Goal: Task Accomplishment & Management: Complete application form

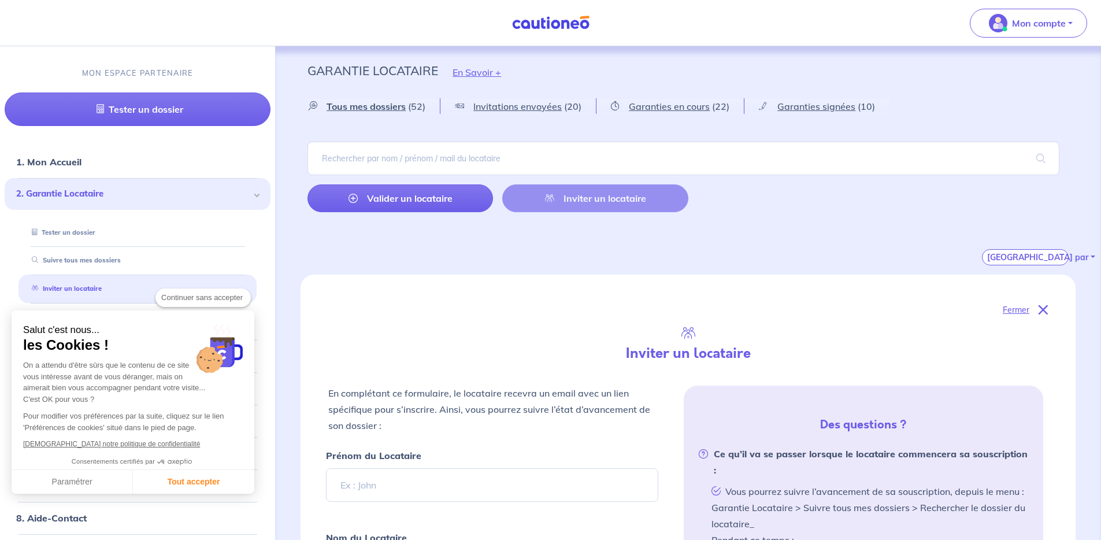
select select "FR"
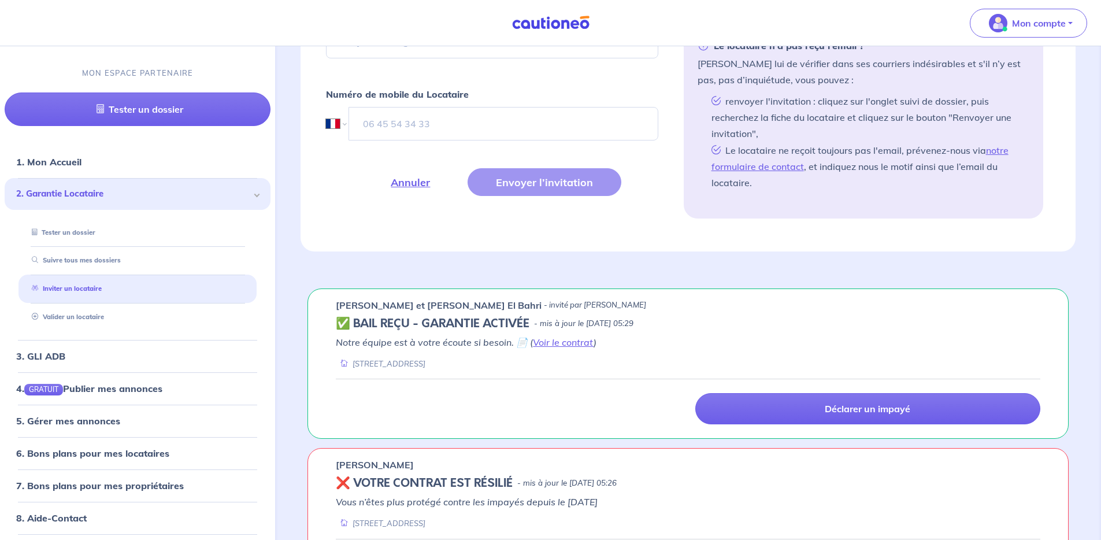
scroll to position [597, 0]
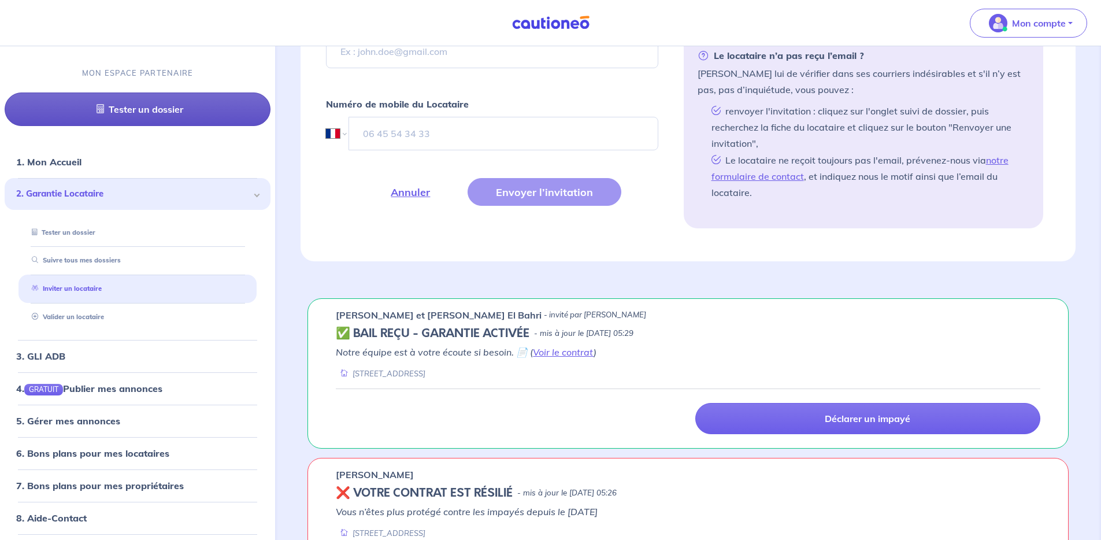
click at [118, 109] on link "Tester un dossier" at bounding box center [138, 110] width 266 height 34
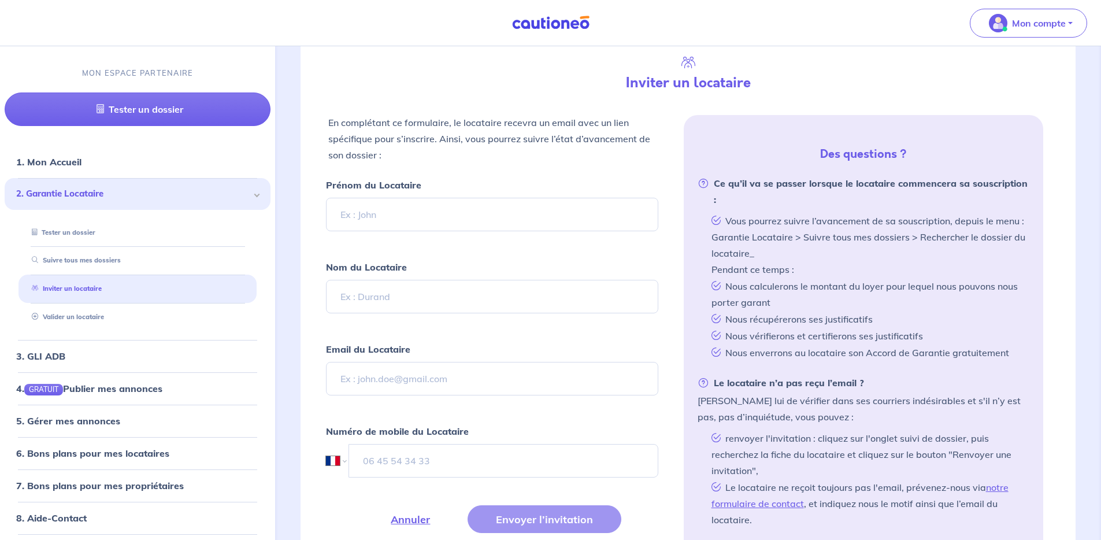
scroll to position [278, 0]
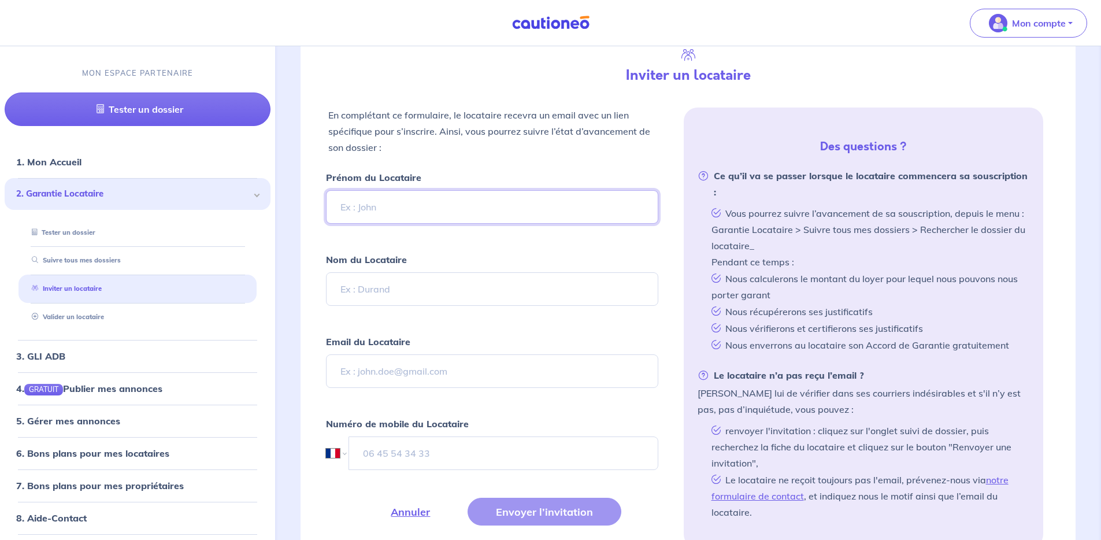
click at [402, 209] on input "Prénom du Locataire" at bounding box center [492, 207] width 332 height 34
type input "[PERSON_NAME]"
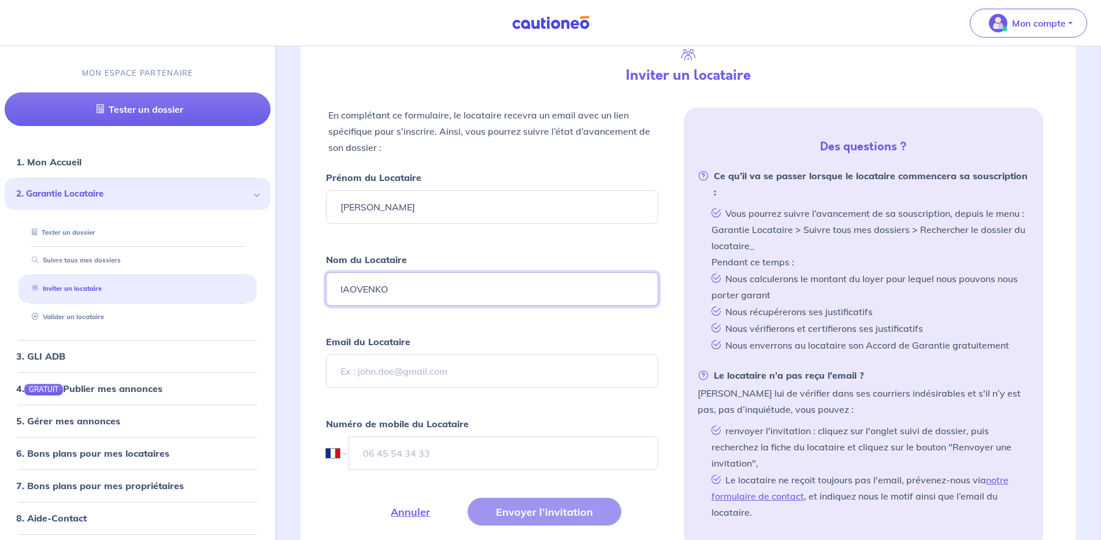
type input "IAOVENKO"
click at [444, 381] on input "Email du Locataire" at bounding box center [492, 371] width 332 height 34
paste input "[EMAIL_ADDRESS][DOMAIN_NAME]"
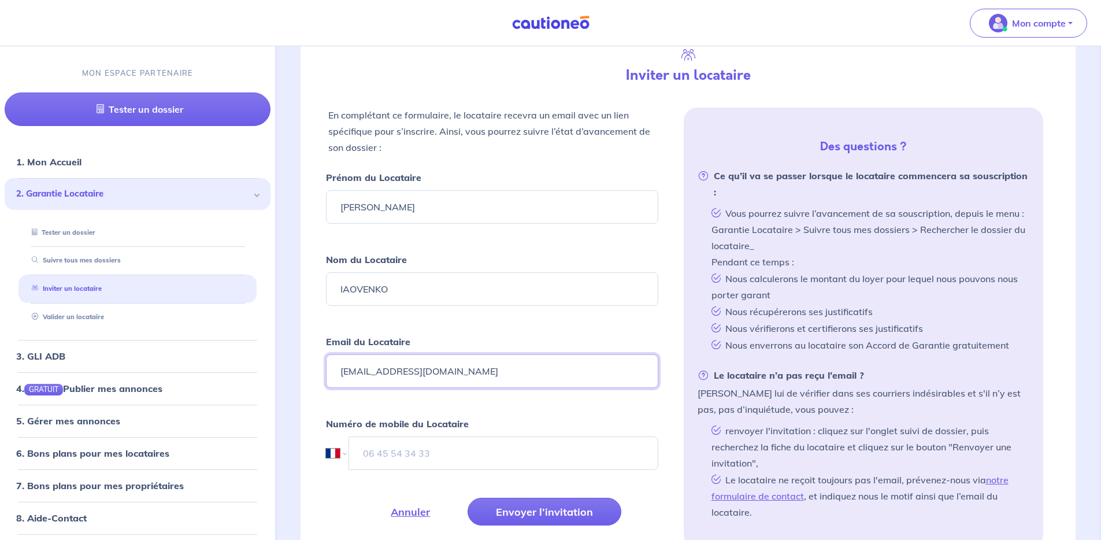
click at [356, 376] on input "[EMAIL_ADDRESS][DOMAIN_NAME]" at bounding box center [492, 371] width 332 height 34
type input "[EMAIL_ADDRESS][DOMAIN_NAME]"
click at [403, 451] on input "tel" at bounding box center [502, 453] width 309 height 34
paste input "[PHONE_NUMBER]"
select select "BE"
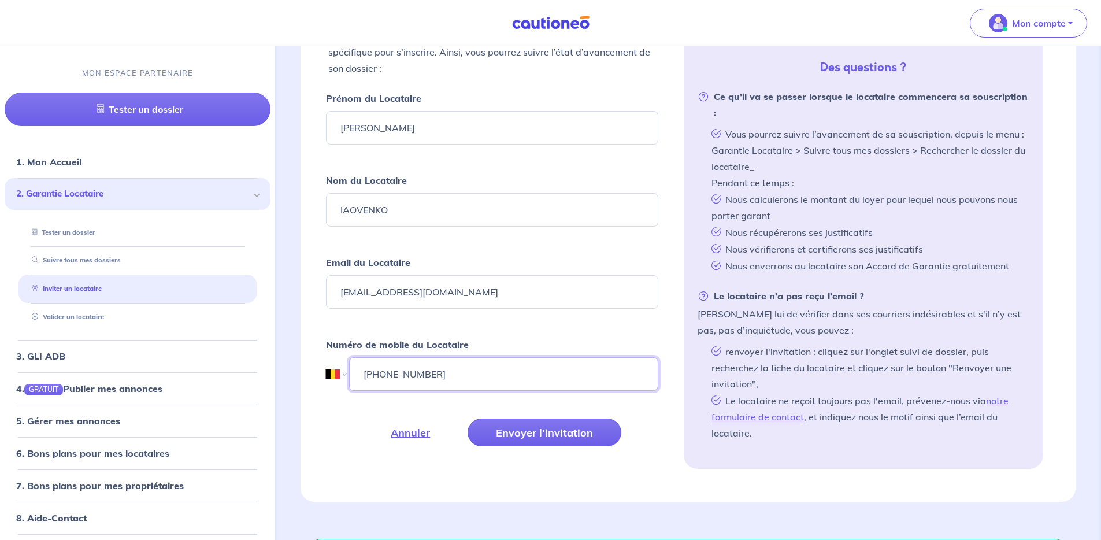
scroll to position [361, 0]
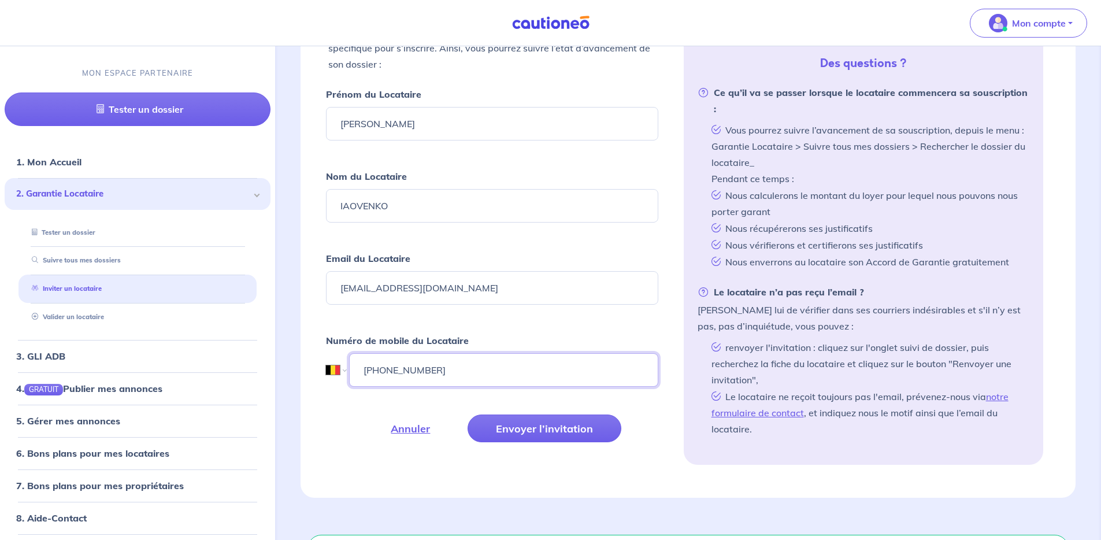
click at [382, 373] on input "[PHONE_NUMBER]" at bounding box center [503, 370] width 309 height 34
type input "[PHONE_NUMBER]"
click at [540, 424] on button "Envoyer l’invitation" at bounding box center [544, 428] width 154 height 28
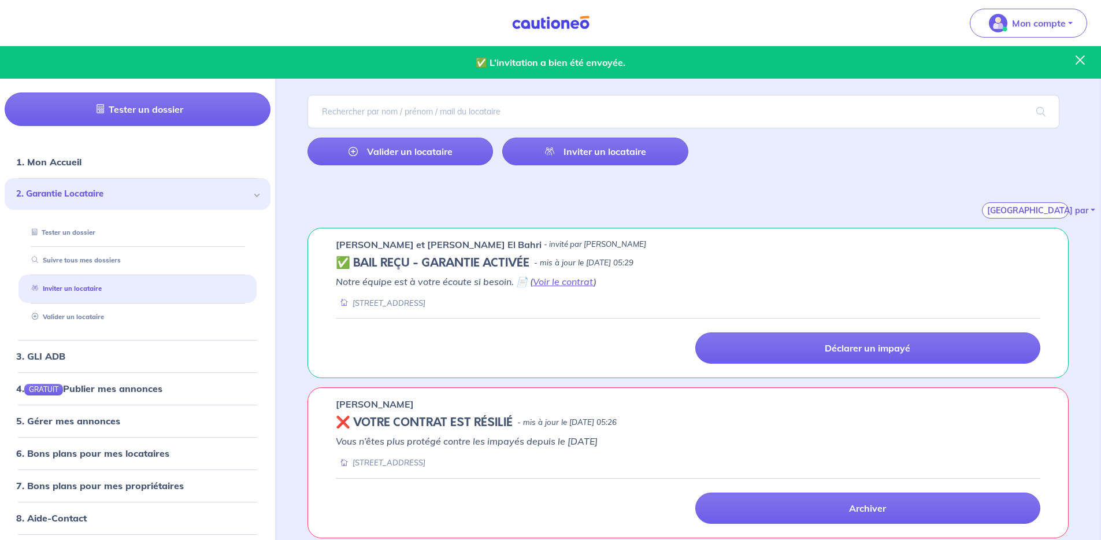
scroll to position [8, 0]
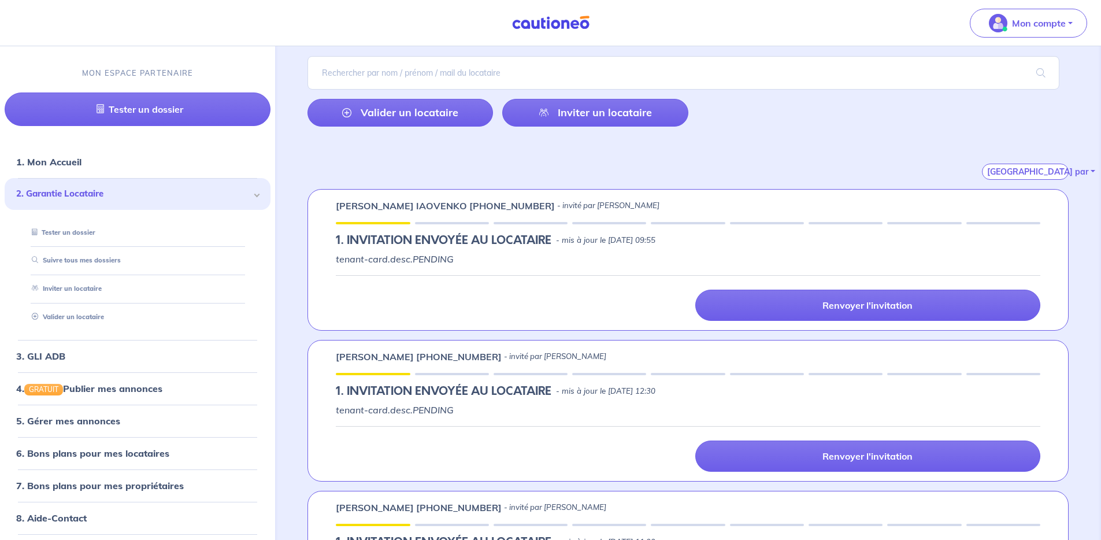
scroll to position [69, 0]
